Goal: Task Accomplishment & Management: Manage account settings

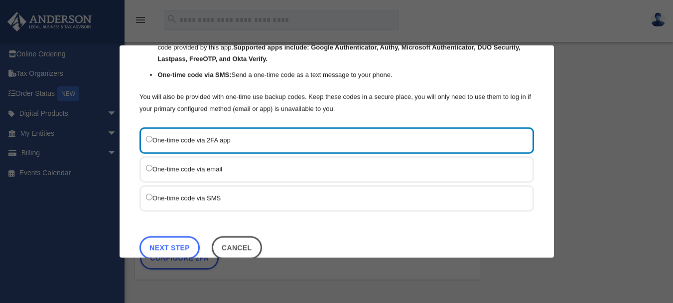
scroll to position [122, 0]
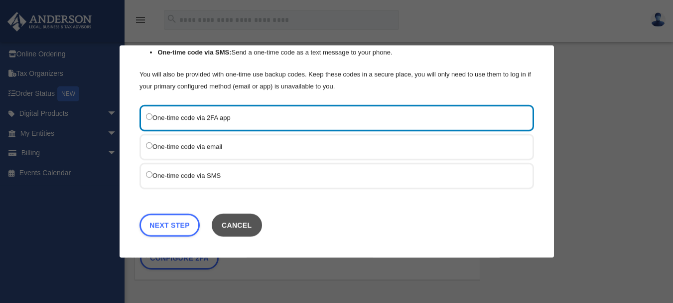
click at [246, 221] on button "Cancel" at bounding box center [236, 224] width 50 height 23
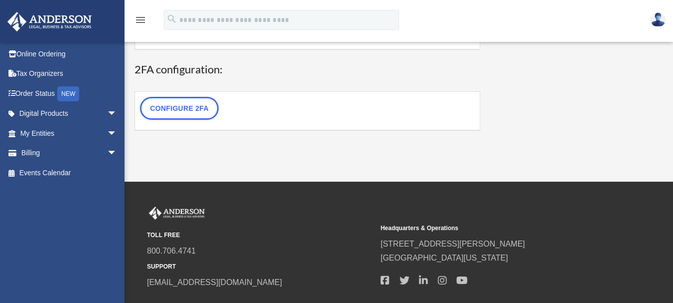
scroll to position [0, 0]
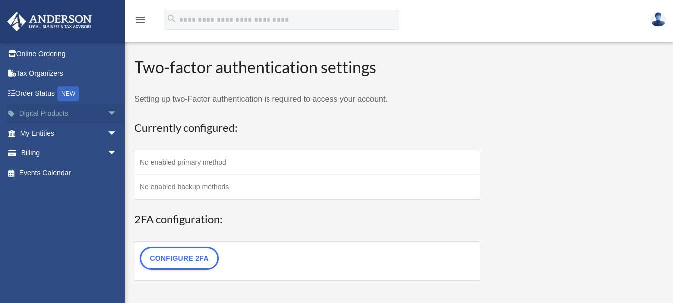
click at [107, 113] on span "arrow_drop_down" at bounding box center [117, 114] width 20 height 20
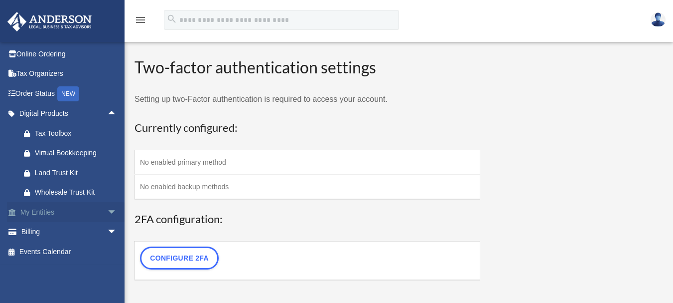
click at [107, 211] on span "arrow_drop_down" at bounding box center [117, 212] width 20 height 20
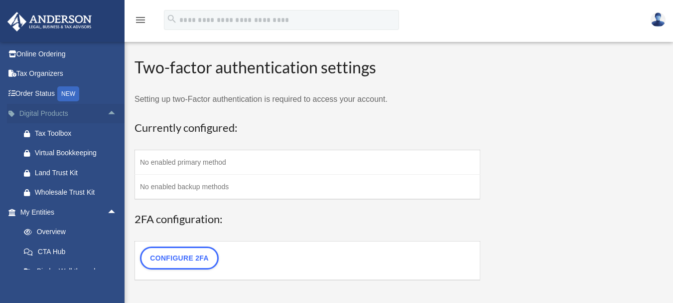
click at [51, 114] on link "Digital Products arrow_drop_up" at bounding box center [69, 114] width 125 height 20
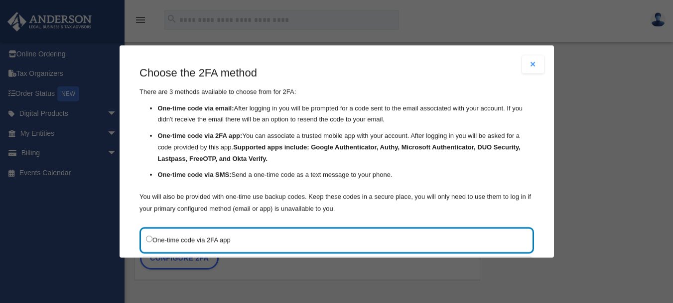
click at [522, 64] on button "Close modal" at bounding box center [533, 64] width 22 height 18
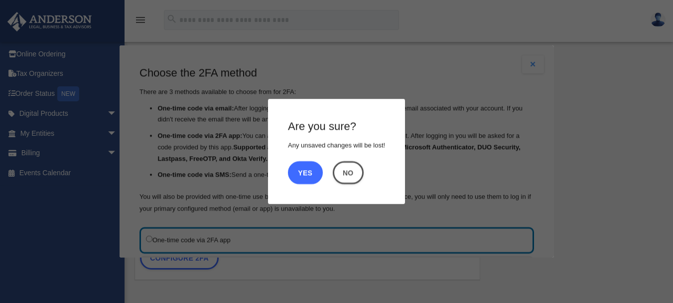
click at [299, 171] on button "Yes" at bounding box center [305, 172] width 35 height 23
